Goal: Find contact information: Find contact information

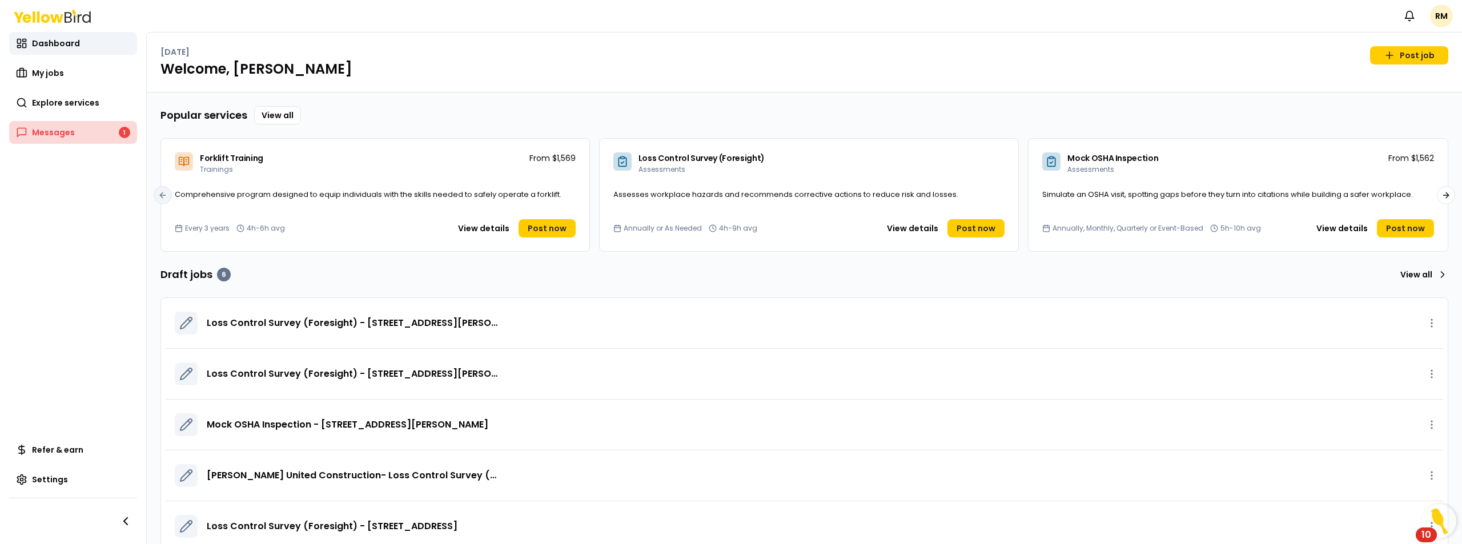
click at [91, 132] on link "Messages 1" at bounding box center [73, 132] width 128 height 23
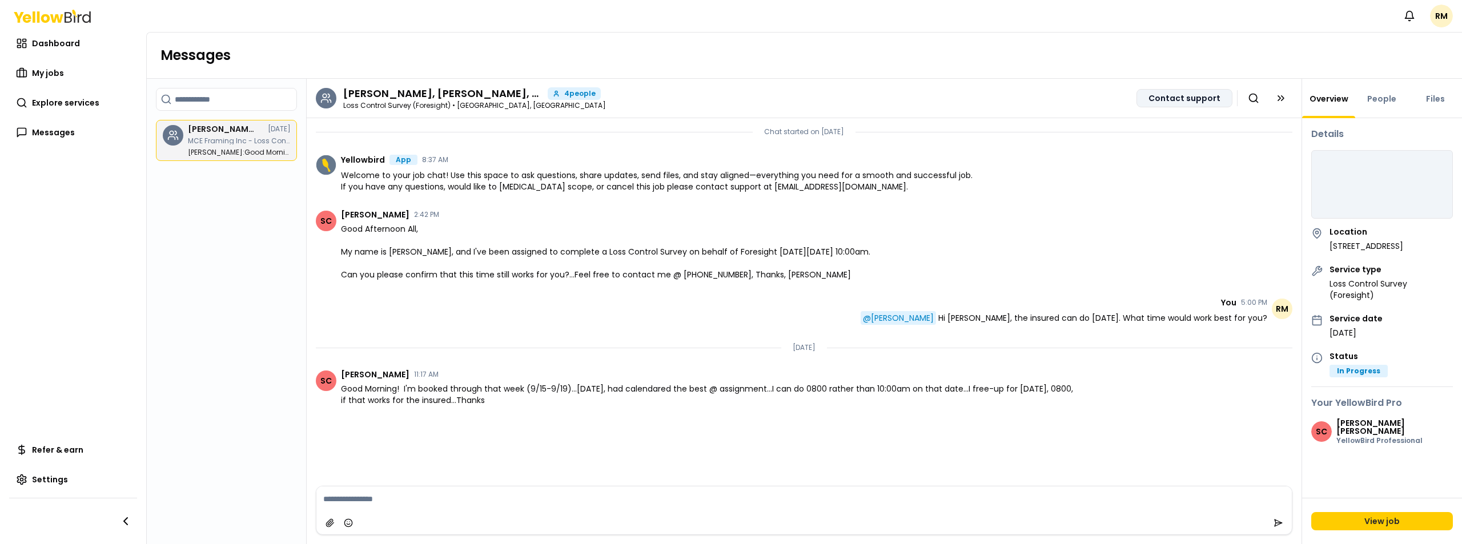
click at [1156, 101] on button "Contact support" at bounding box center [1185, 98] width 96 height 18
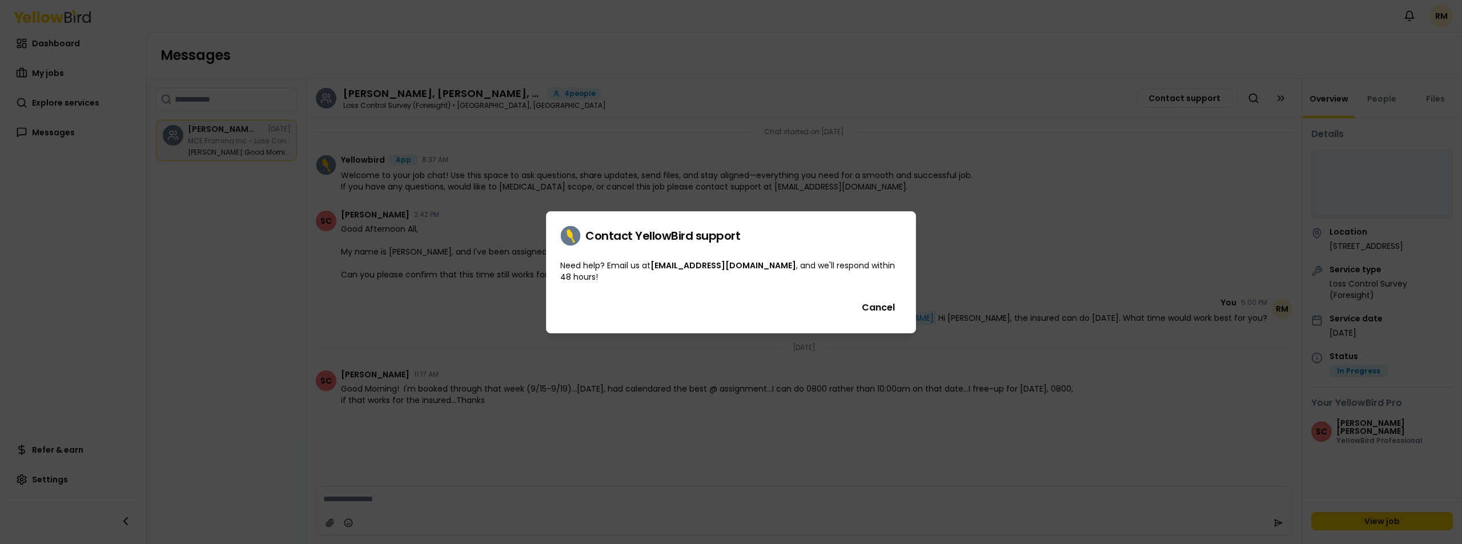
click at [686, 267] on link "[EMAIL_ADDRESS][DOMAIN_NAME]" at bounding box center [723, 265] width 146 height 11
click at [892, 306] on button "Cancel" at bounding box center [878, 307] width 47 height 23
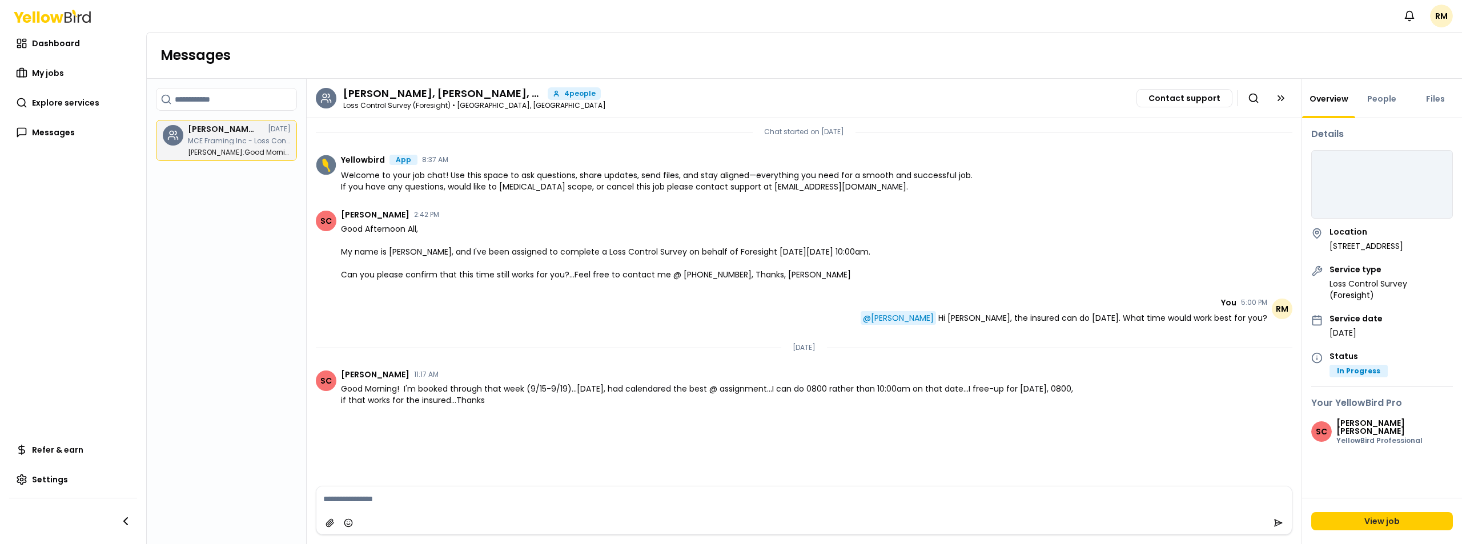
click at [473, 490] on textarea at bounding box center [803, 499] width 975 height 25
